Goal: Task Accomplishment & Management: Complete application form

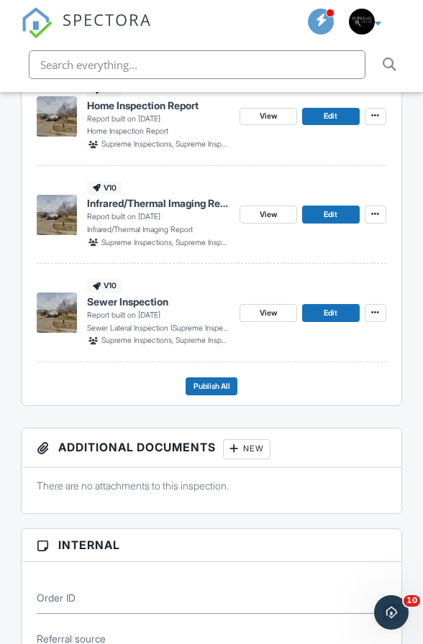
click at [50, 30] on img at bounding box center [37, 23] width 32 height 32
click at [35, 20] on img at bounding box center [37, 23] width 32 height 32
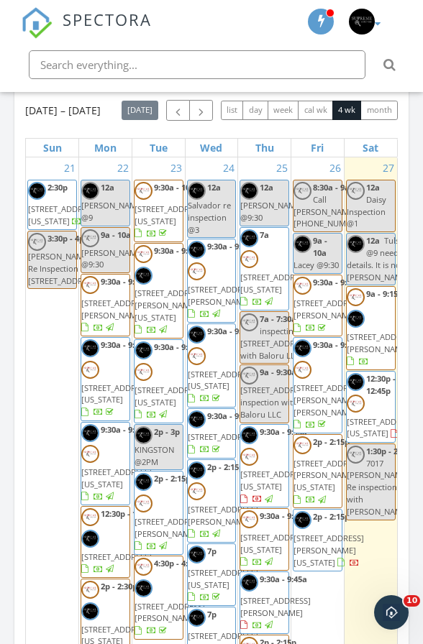
scroll to position [1527, 0]
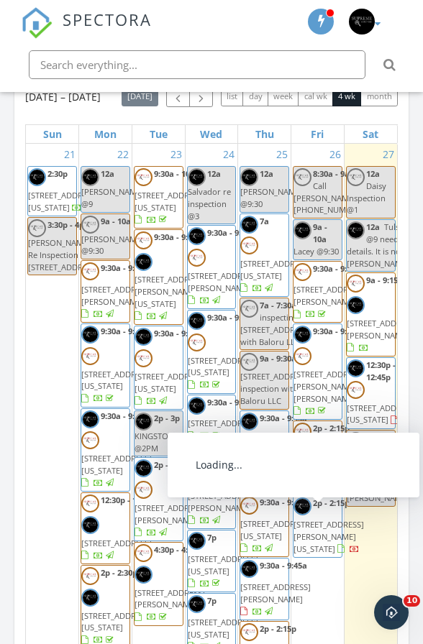
click at [323, 554] on span "1353 Kinkaid Dr, Oklahoma City 73119" at bounding box center [328, 536] width 70 height 35
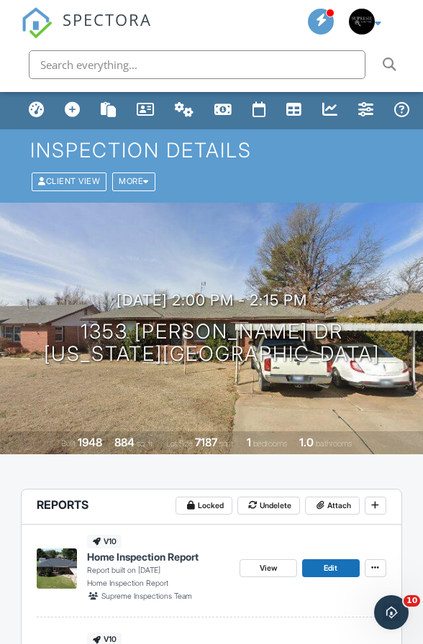
click at [38, 33] on img at bounding box center [37, 23] width 32 height 32
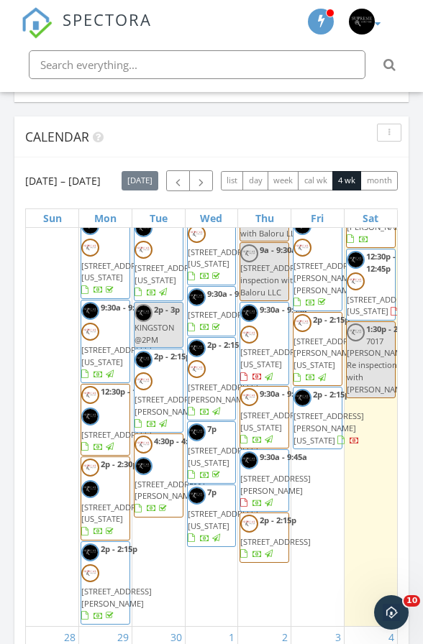
scroll to position [173, 0]
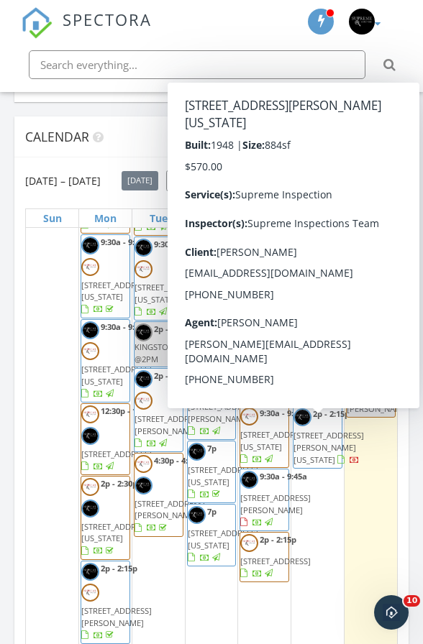
click at [314, 465] on span "1353 Kinkaid Dr, Oklahoma City 73119" at bounding box center [328, 447] width 70 height 35
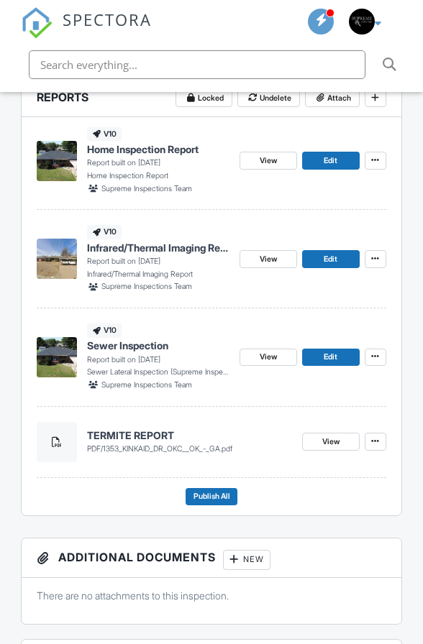
scroll to position [407, 0]
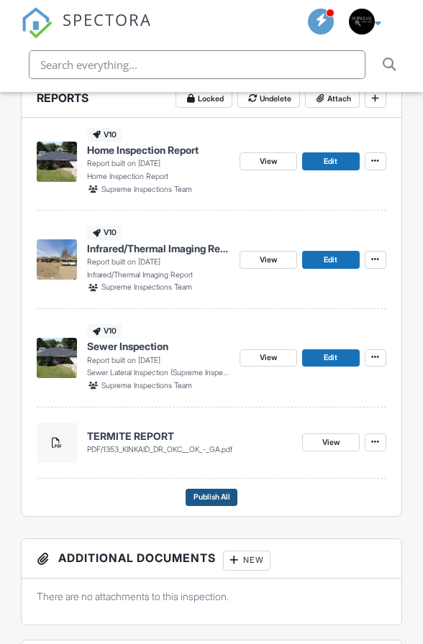
click at [226, 491] on span "Publish All" at bounding box center [211, 497] width 37 height 13
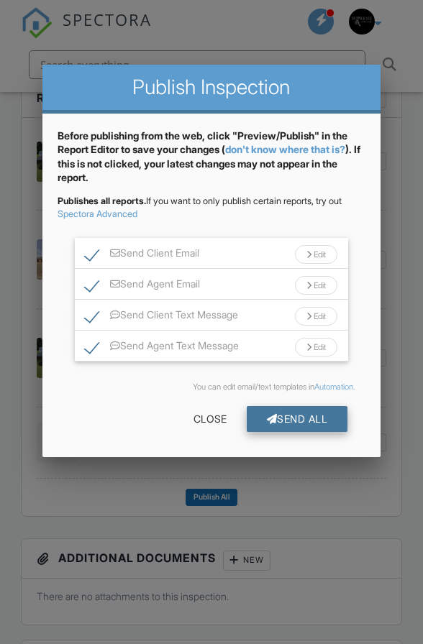
click at [300, 417] on div "Send All" at bounding box center [297, 419] width 101 height 26
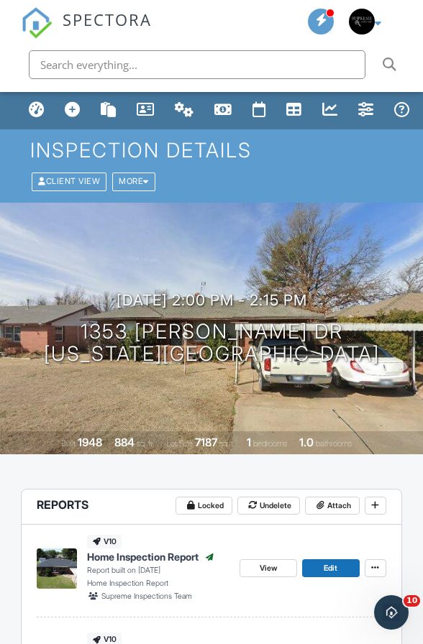
click at [44, 32] on img at bounding box center [37, 23] width 32 height 32
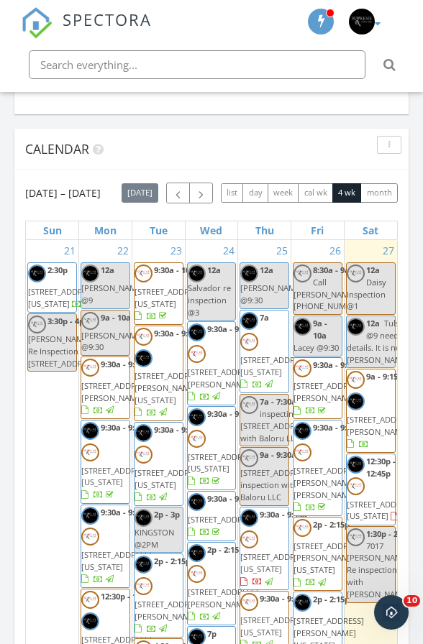
scroll to position [1436, 0]
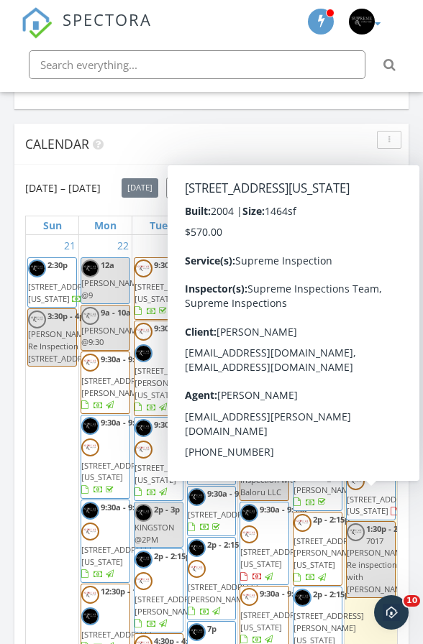
click at [378, 517] on span "9233 Snowberry Drive, Oklahoma City 73165" at bounding box center [381, 505] width 70 height 23
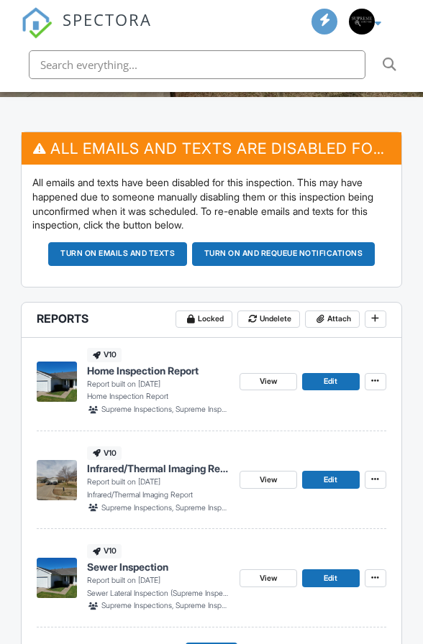
scroll to position [359, 0]
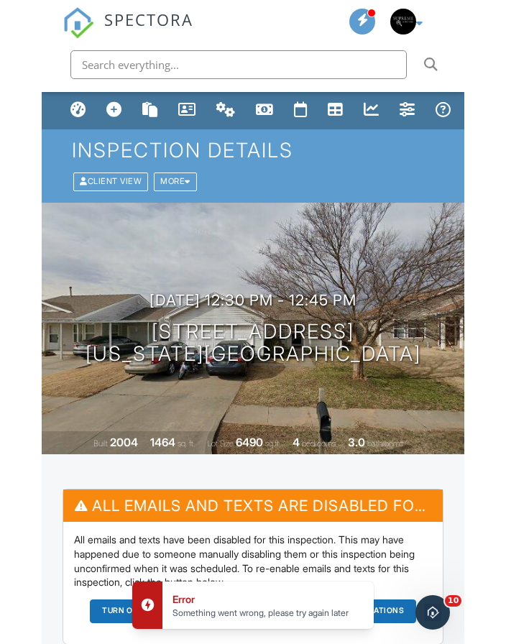
scroll to position [0, 0]
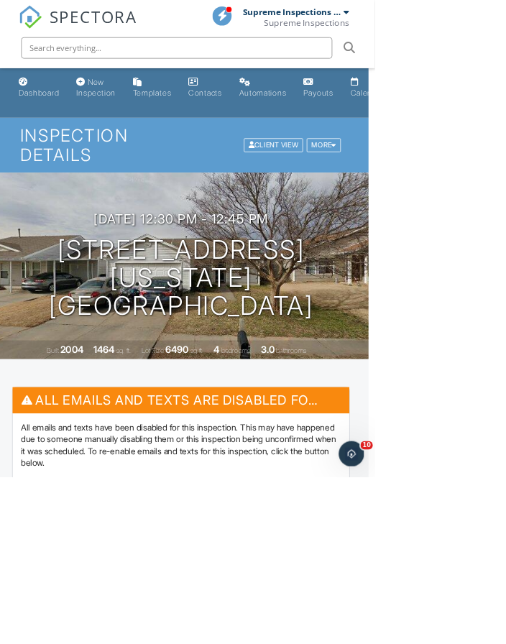
scroll to position [0, 10]
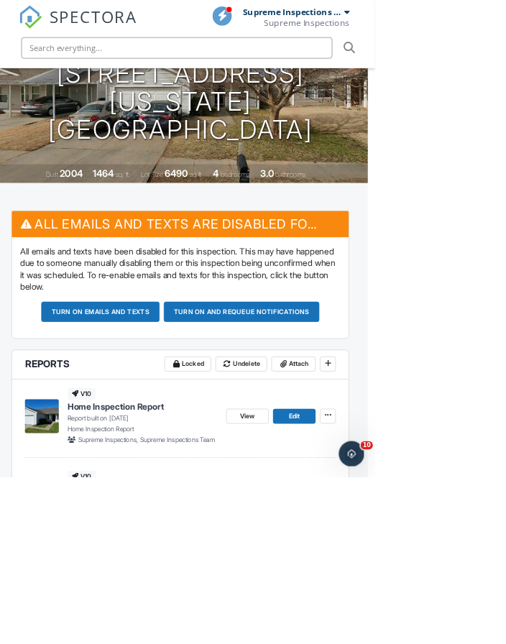
scroll to position [260, 10]
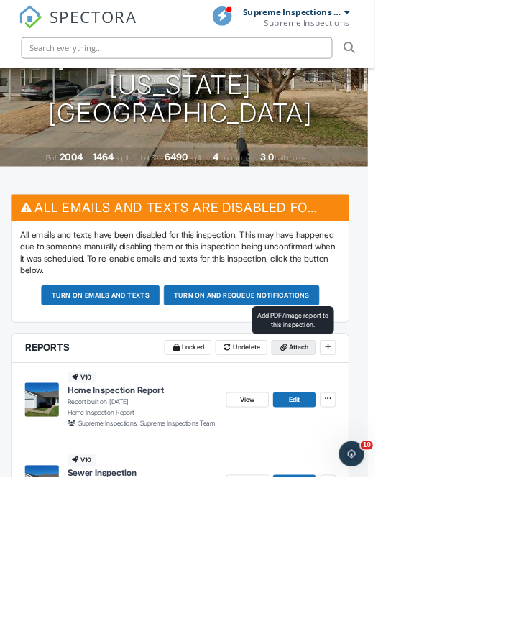
click at [409, 461] on span "Attach" at bounding box center [403, 468] width 27 height 14
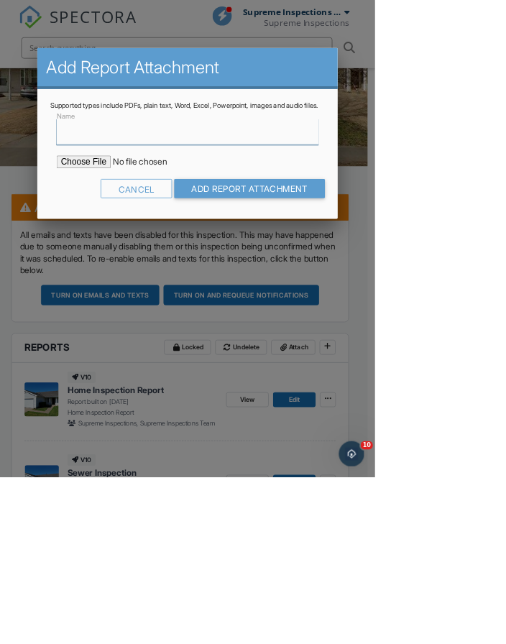
click at [262, 195] on input "Name" at bounding box center [252, 177] width 353 height 35
type input "TERMITE REPORT"
click at [110, 227] on input "file" at bounding box center [198, 218] width 244 height 17
type input "C:\fakepath\9233 SNOWBERRY DR OKC, OK - GA.pdf"
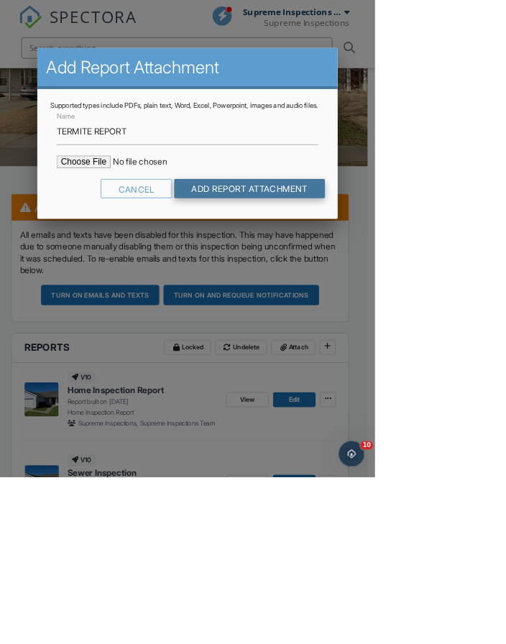
click at [422, 267] on input "Add Report Attachment" at bounding box center [336, 254] width 203 height 26
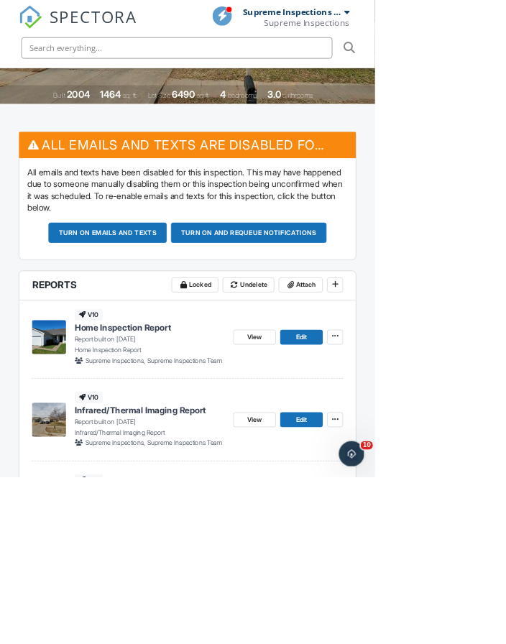
scroll to position [346, 0]
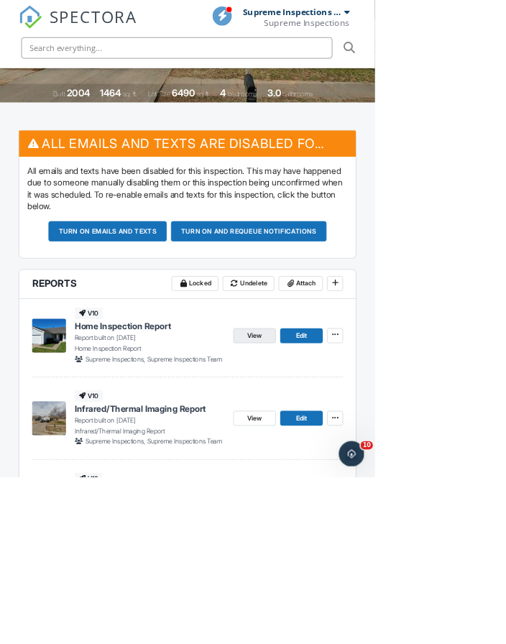
click at [358, 453] on link "View" at bounding box center [343, 453] width 57 height 20
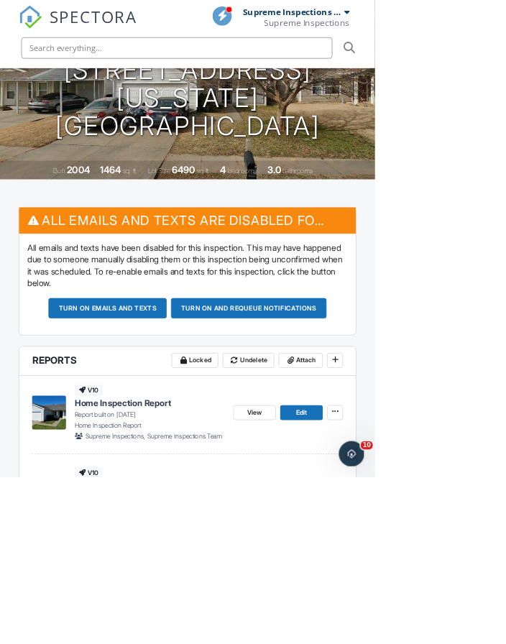
scroll to position [0, 0]
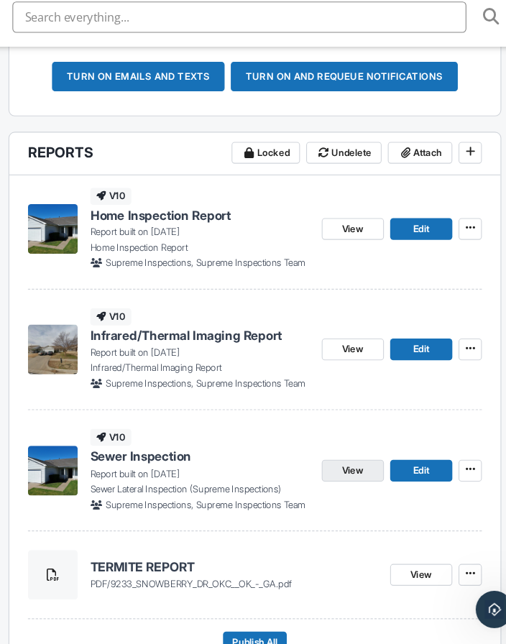
scroll to position [568, 0]
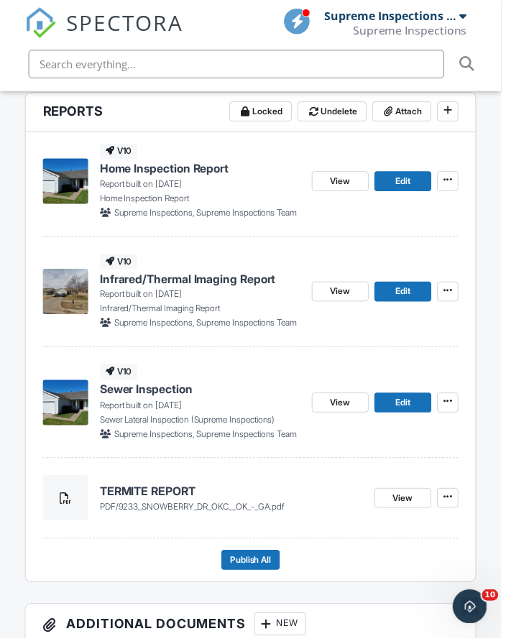
scroll to position [635, 0]
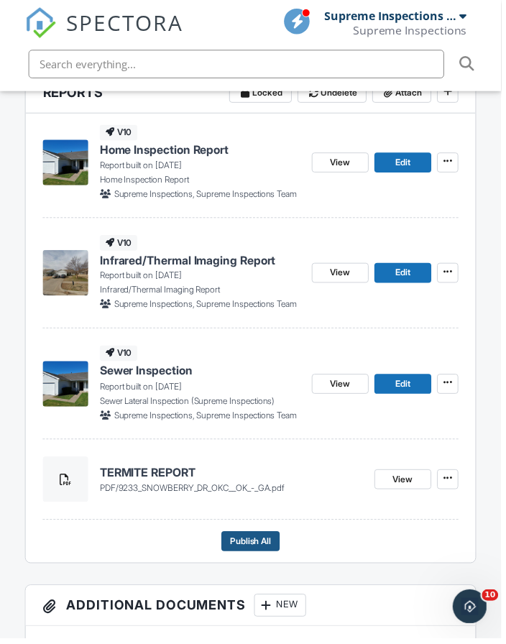
click at [264, 550] on span "Publish All" at bounding box center [253, 546] width 42 height 14
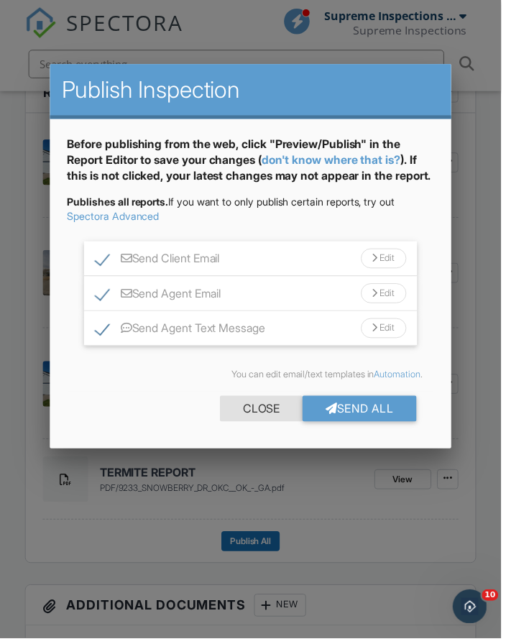
click at [276, 425] on div "Close" at bounding box center [263, 413] width 83 height 26
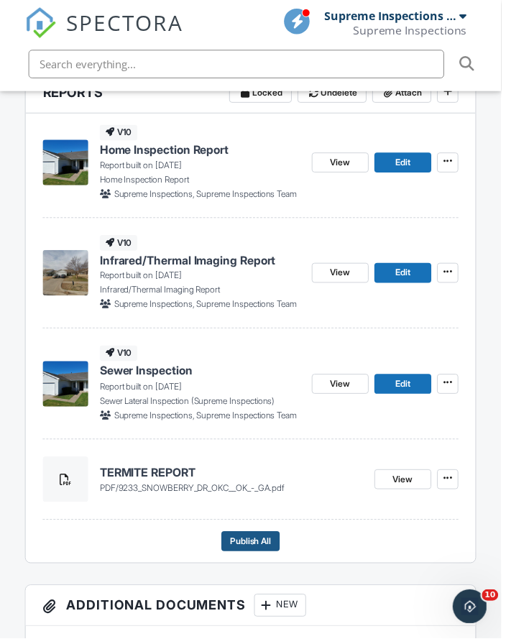
click at [257, 543] on span "Publish All" at bounding box center [253, 546] width 42 height 14
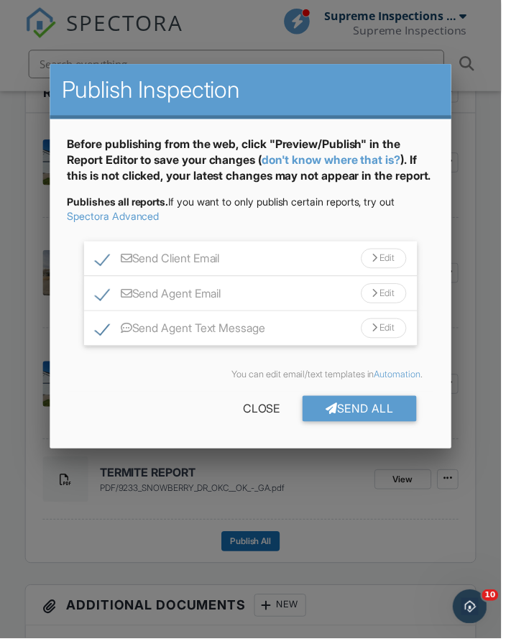
click at [402, 528] on div at bounding box center [253, 330] width 506 height 805
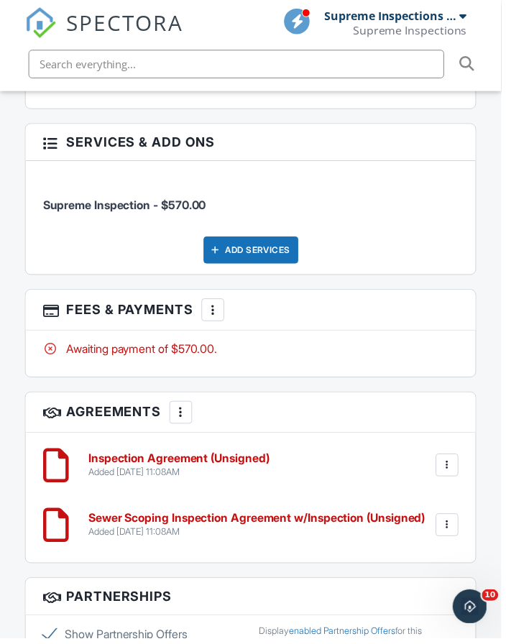
scroll to position [2746, 0]
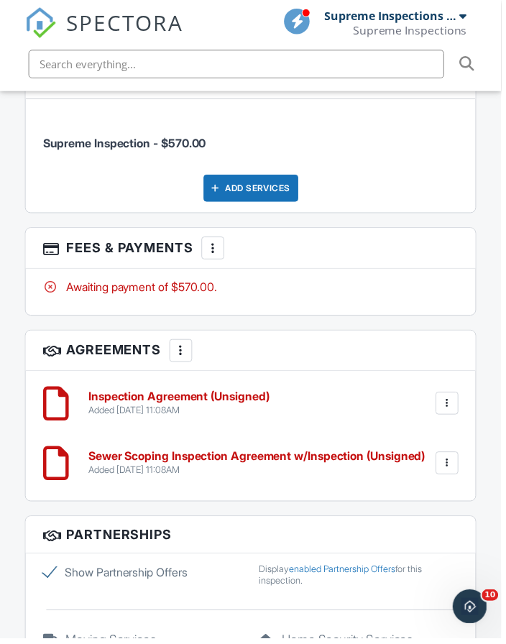
click at [216, 243] on div at bounding box center [215, 250] width 14 height 14
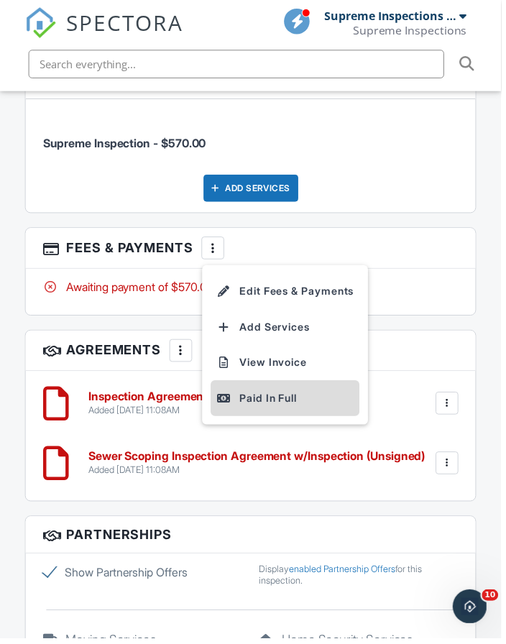
click at [256, 405] on li "Paid In Full" at bounding box center [288, 402] width 150 height 36
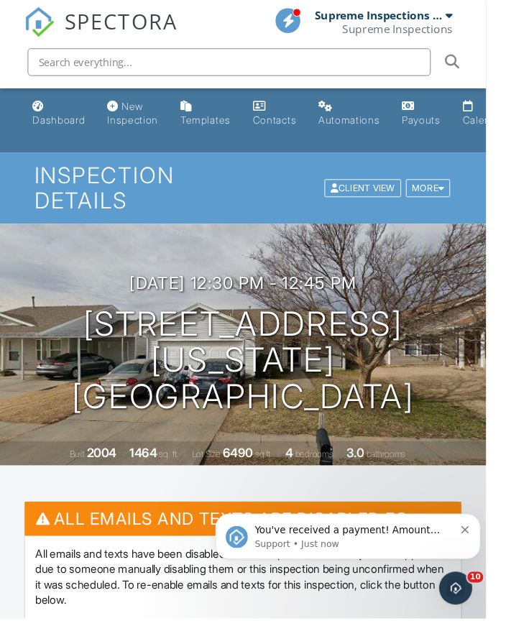
click at [37, 29] on img at bounding box center [41, 23] width 32 height 32
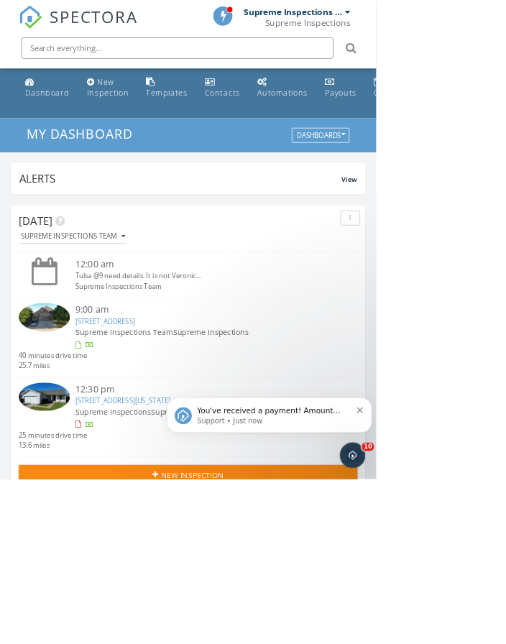
click at [321, 64] on input "text" at bounding box center [239, 64] width 420 height 29
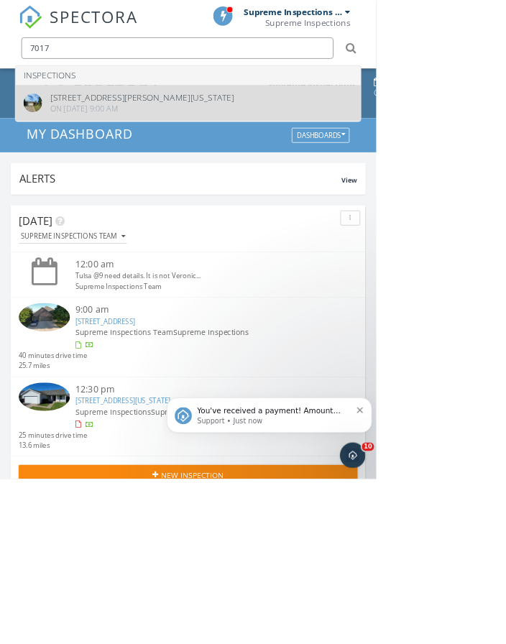
type input "7017"
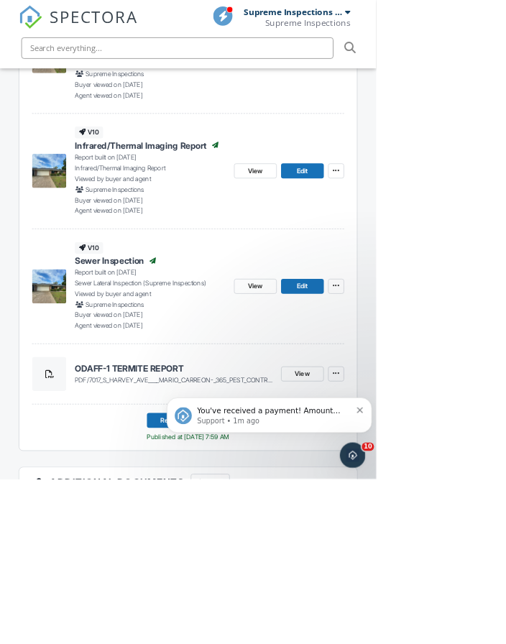
scroll to position [463, 0]
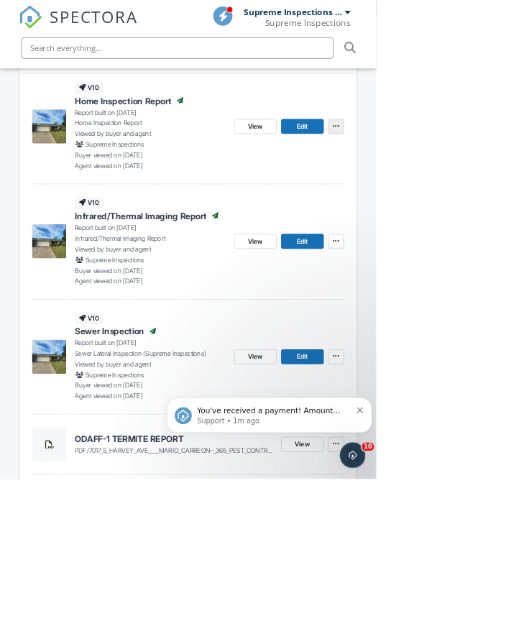
click at [448, 176] on button at bounding box center [452, 170] width 22 height 20
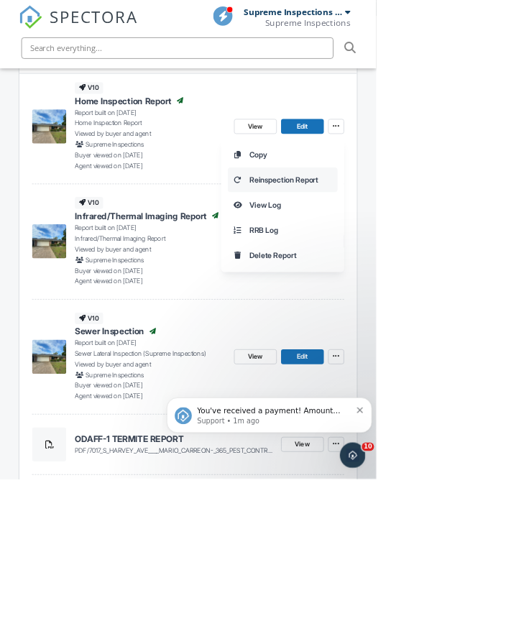
click at [408, 238] on span "Reinspection Report" at bounding box center [382, 241] width 93 height 15
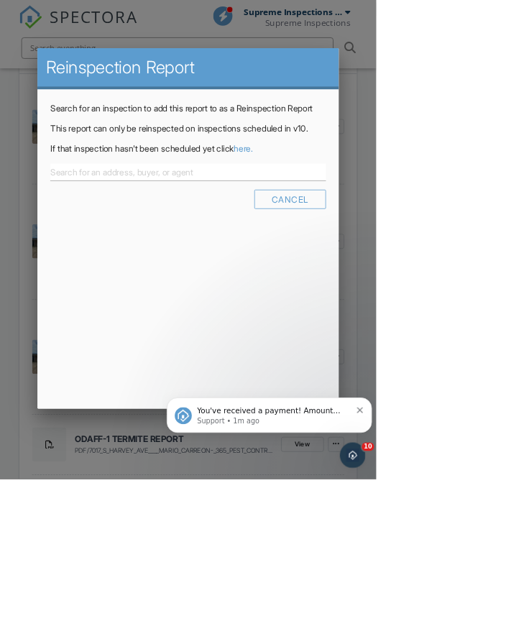
click at [340, 207] on link "here." at bounding box center [327, 200] width 26 height 14
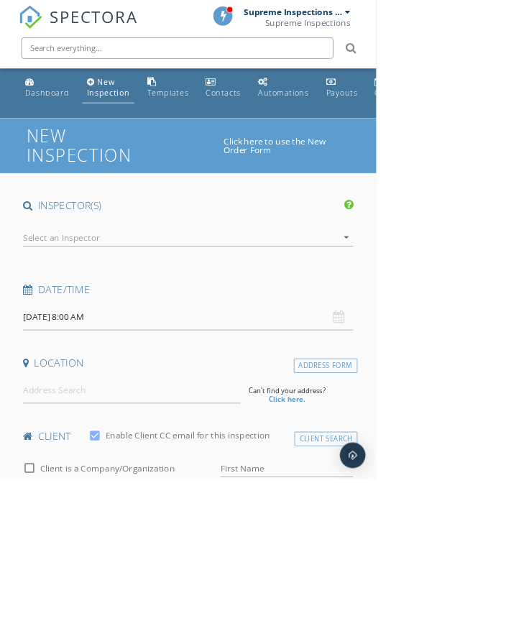
type input "[PERSON_NAME]"
type input "[EMAIL_ADDRESS][DOMAIN_NAME]"
type input "[PHONE_NUMBER]"
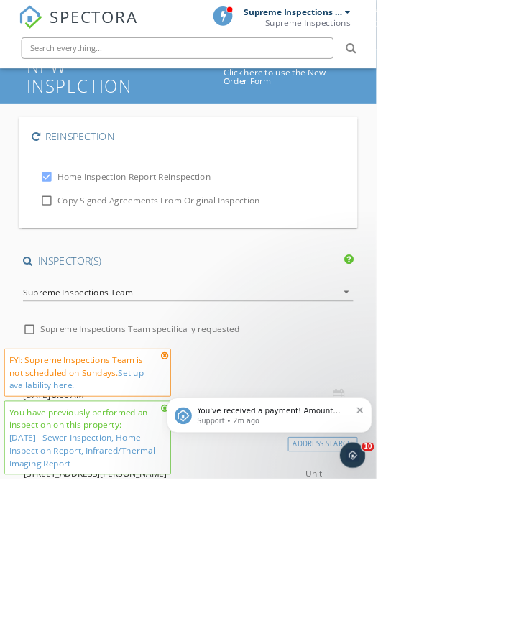
scroll to position [216, 0]
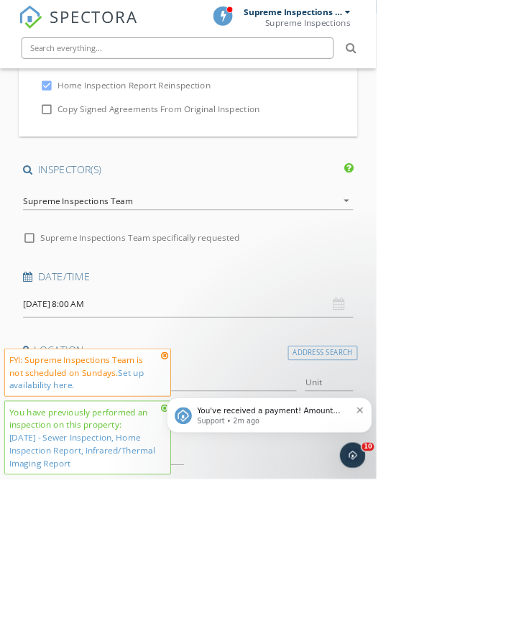
click at [102, 407] on input "[DATE] 8:00 AM" at bounding box center [253, 409] width 444 height 35
type input "09/27/2025 8:00 AM"
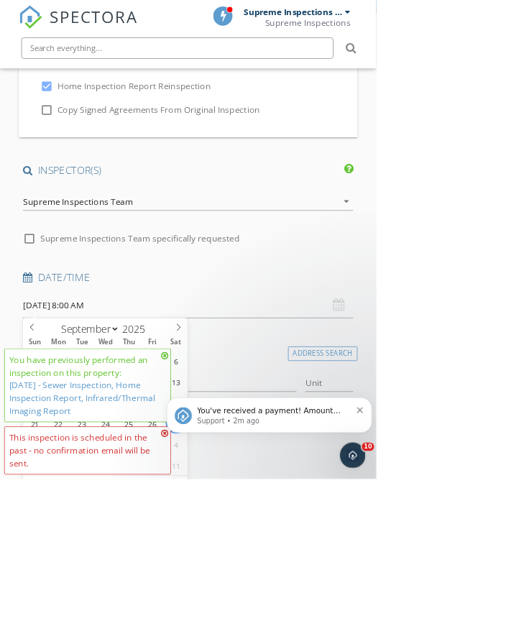
click at [324, 410] on input "09/27/2025 8:00 AM" at bounding box center [253, 409] width 444 height 35
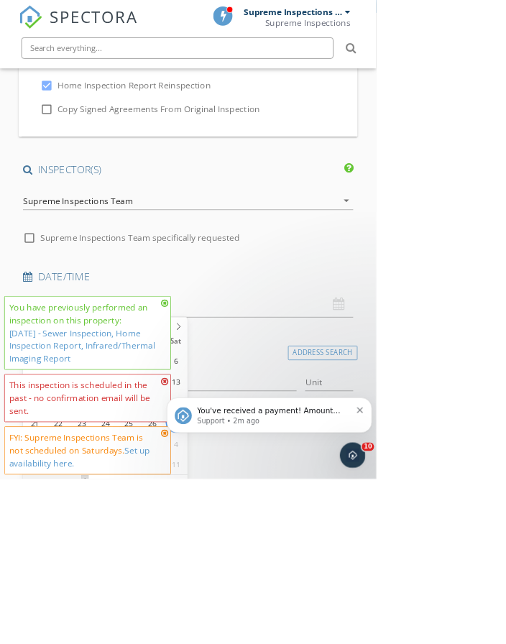
type input "09"
type input "09/27/2025 9:00 AM"
click at [114, 643] on span at bounding box center [114, 646] width 10 height 14
type input "10"
type input "09/27/2025 10:00 AM"
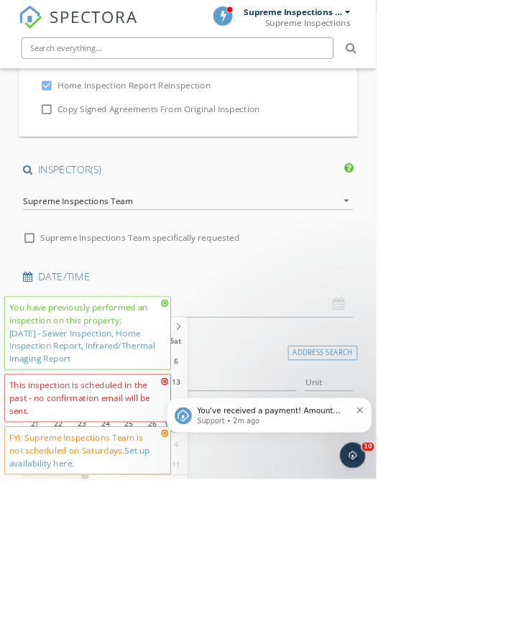
click at [114, 643] on span at bounding box center [114, 646] width 10 height 14
type input "11"
type input "09/27/2025 11:00 AM"
click at [114, 643] on span at bounding box center [114, 646] width 10 height 14
type input "12"
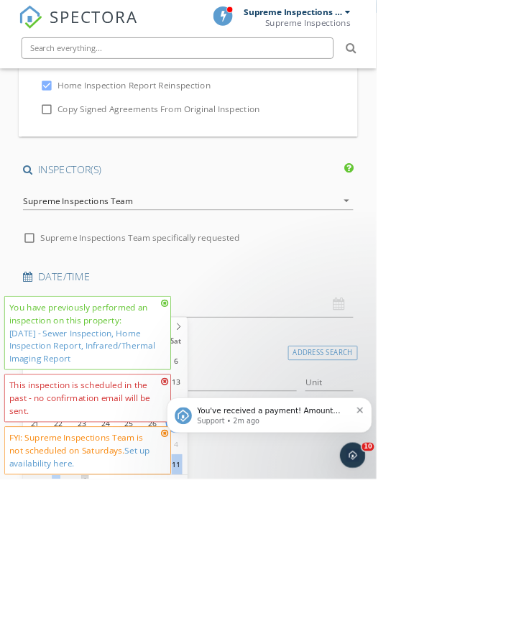
type input "09/27/2025 12:00 PM"
click at [114, 643] on span at bounding box center [114, 646] width 10 height 14
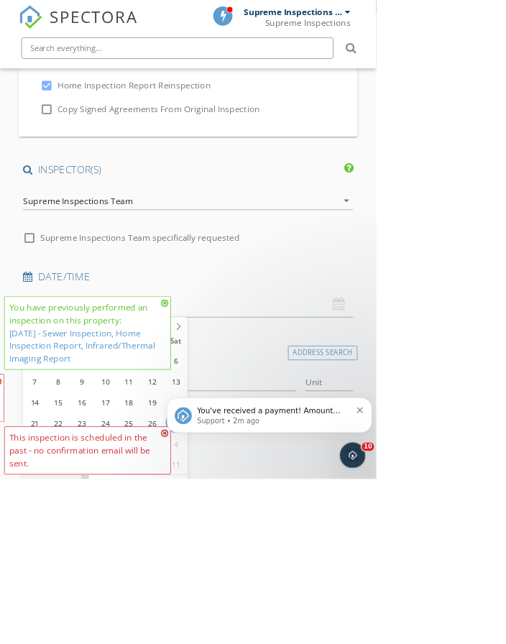
type input "01"
type input "09/27/2025 1:00 PM"
click at [114, 643] on span at bounding box center [114, 646] width 10 height 14
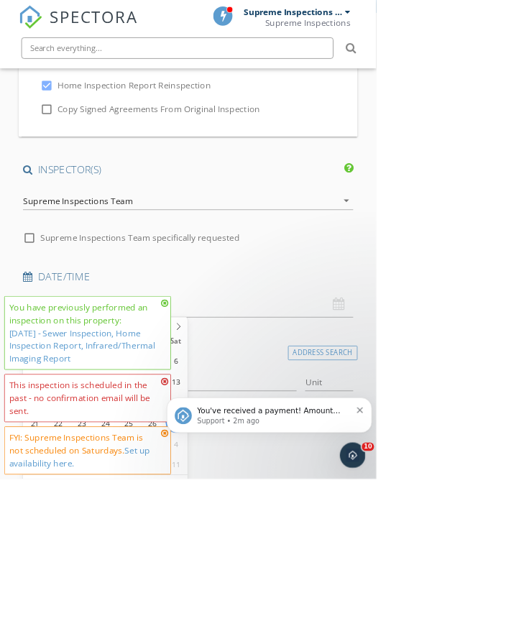
type input "05"
type input "09/27/2025 1:05 PM"
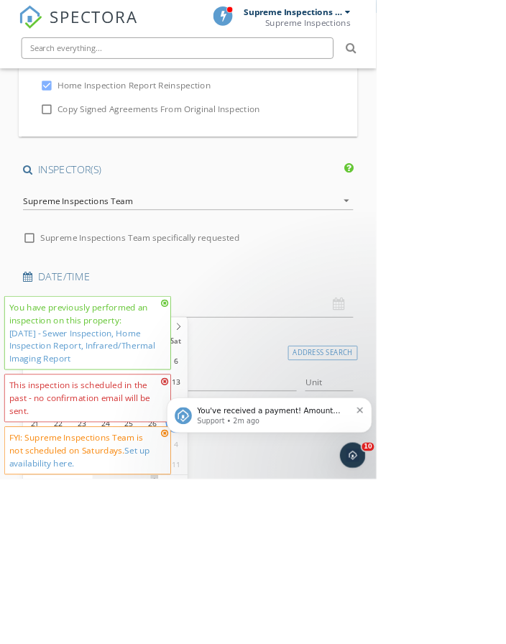
click at [208, 642] on span at bounding box center [208, 646] width 10 height 14
type input "10"
type input "09/27/2025 1:10 PM"
click at [208, 642] on span at bounding box center [208, 646] width 10 height 14
type input "15"
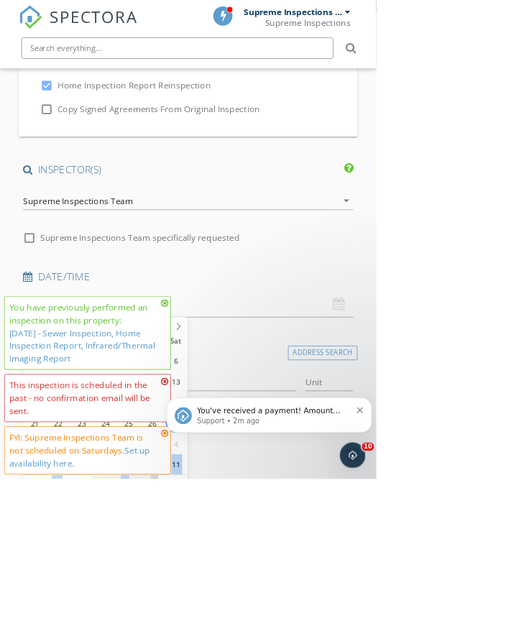
type input "09/27/2025 1:15 PM"
click at [208, 642] on span at bounding box center [208, 646] width 10 height 14
type input "20"
type input "09/27/2025 1:20 PM"
click at [208, 642] on span at bounding box center [208, 646] width 10 height 14
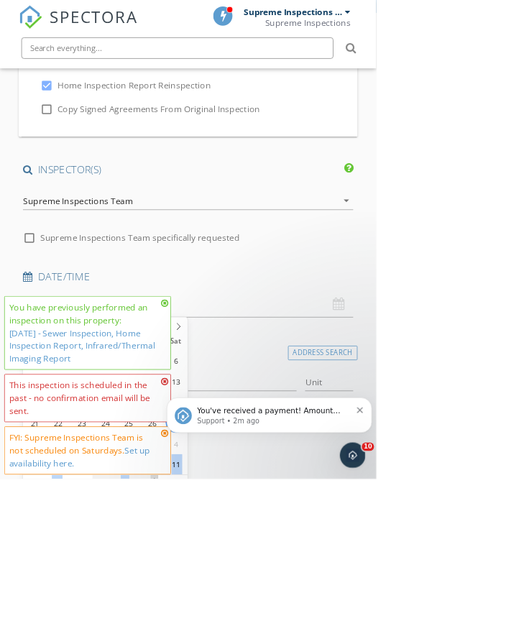
type input "25"
type input "09/27/2025 1:25 PM"
click at [208, 642] on span at bounding box center [208, 646] width 10 height 14
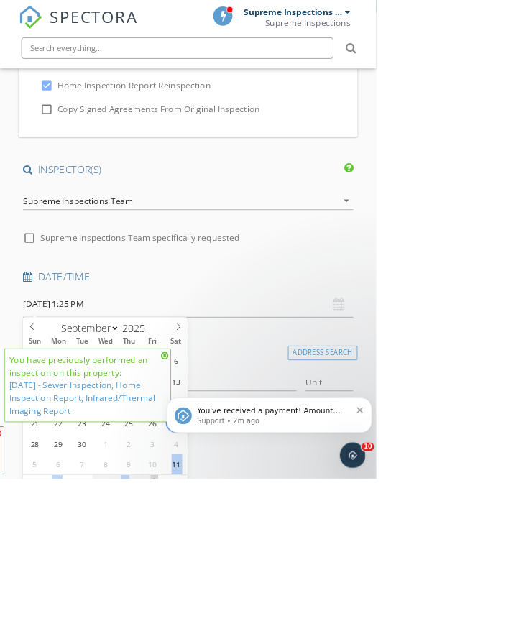
type input "30"
type input "09/27/2025 1:30 PM"
click at [208, 642] on span at bounding box center [208, 646] width 10 height 14
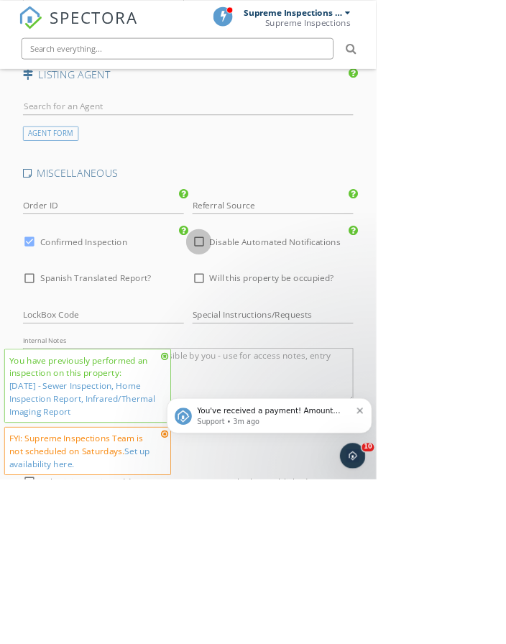
scroll to position [2466, 0]
click at [267, 315] on div at bounding box center [267, 325] width 24 height 24
checkbox input "true"
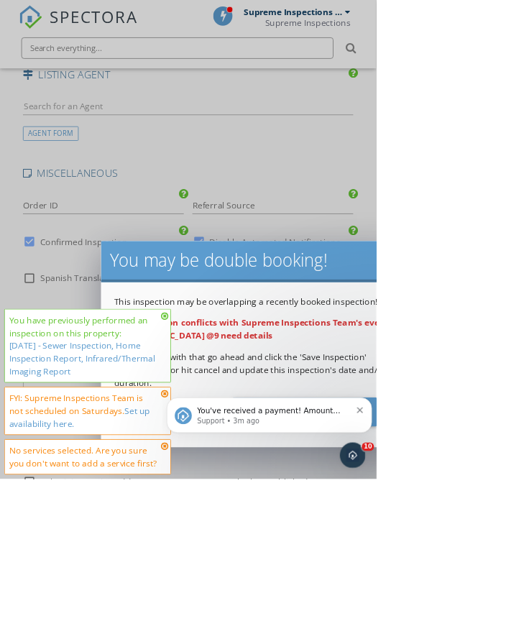
scroll to position [2576, 0]
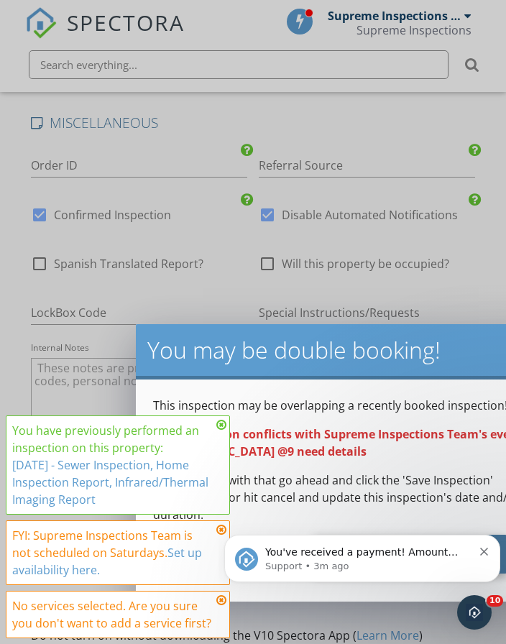
click at [377, 545] on div "Save Inspection" at bounding box center [409, 554] width 193 height 39
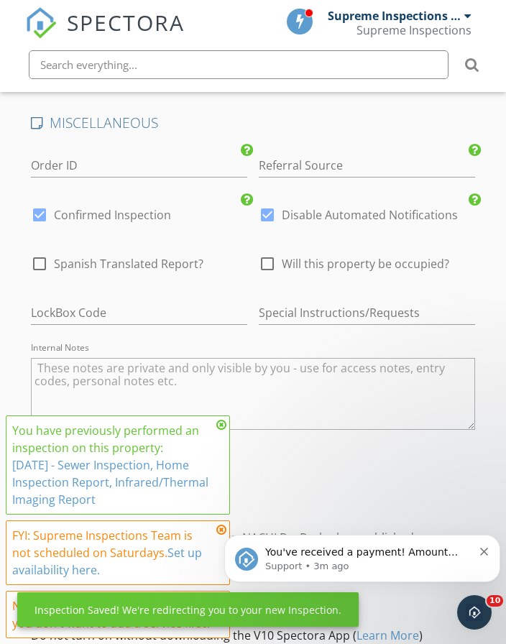
scroll to position [2621, 0]
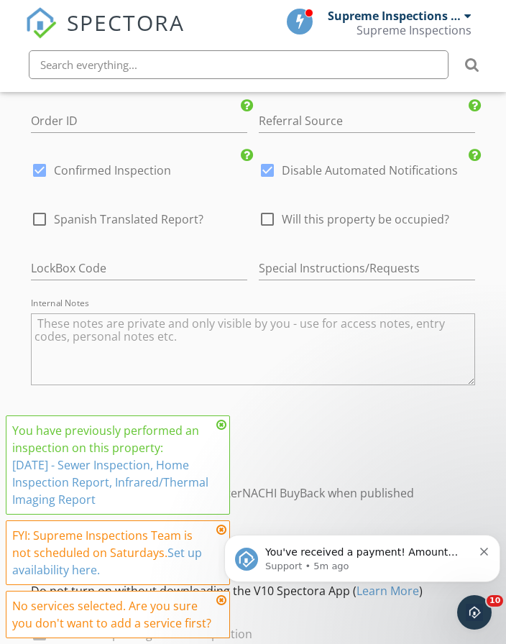
click at [41, 31] on img at bounding box center [41, 23] width 32 height 32
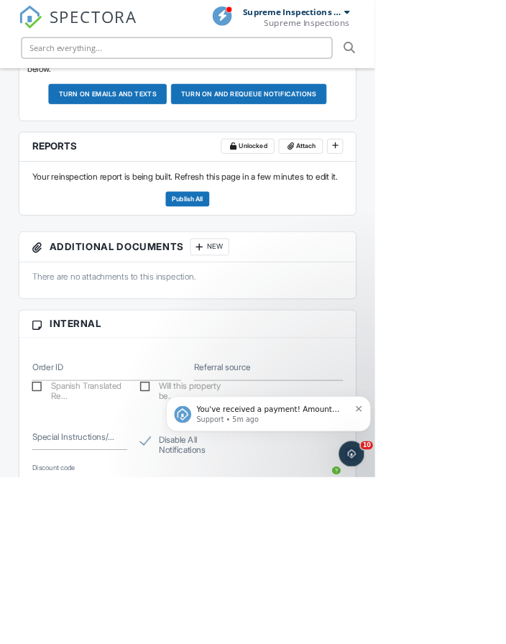
scroll to position [444, 0]
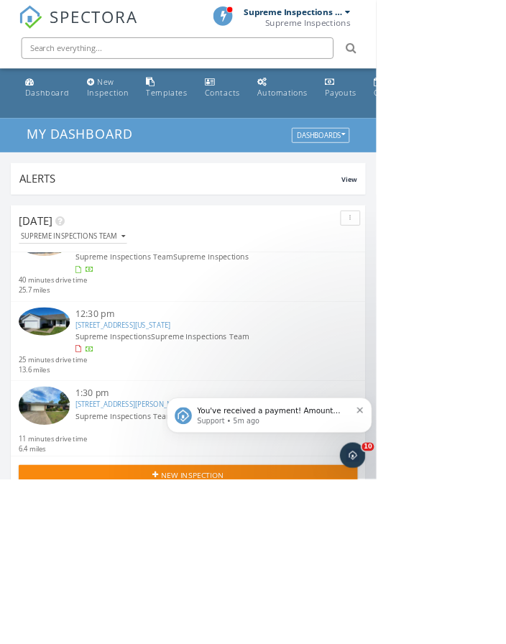
scroll to position [101, 0]
click at [121, 553] on span "Supreme Inspections Team" at bounding box center [167, 560] width 132 height 14
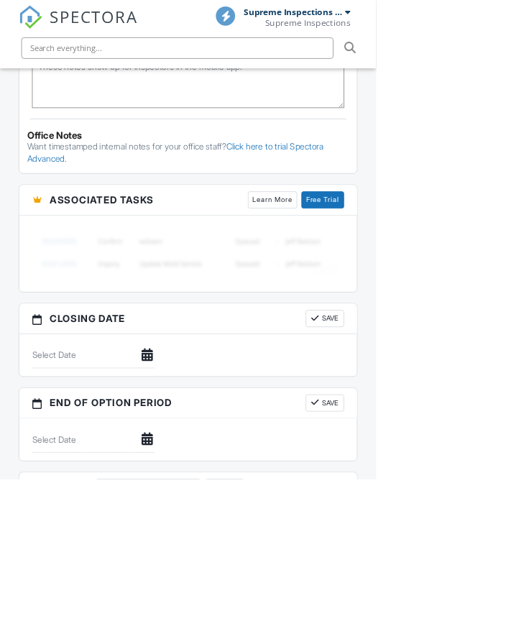
scroll to position [1330, 0]
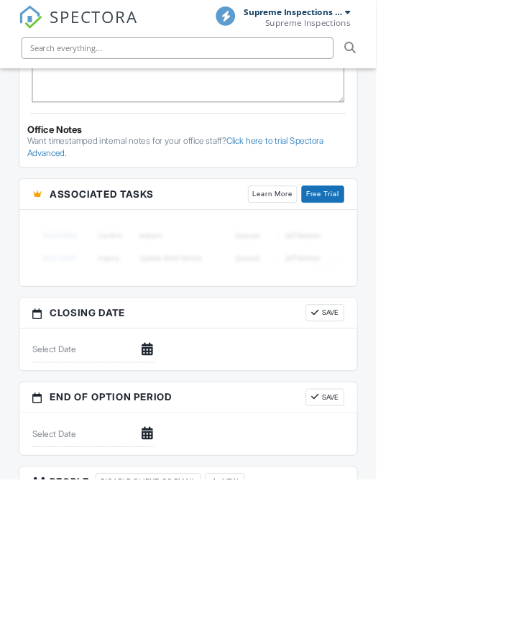
click at [328, 643] on div "New" at bounding box center [302, 647] width 52 height 23
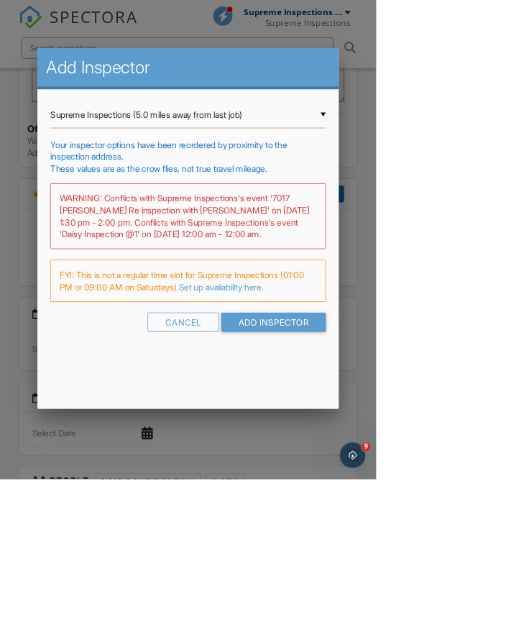
scroll to position [0, 0]
click at [438, 426] on input "Add Inspector" at bounding box center [368, 433] width 141 height 26
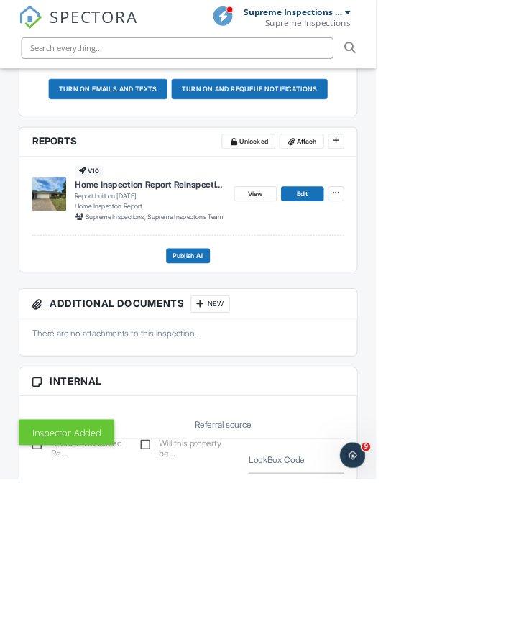
click at [50, 29] on img at bounding box center [41, 23] width 32 height 32
